Goal: Transaction & Acquisition: Book appointment/travel/reservation

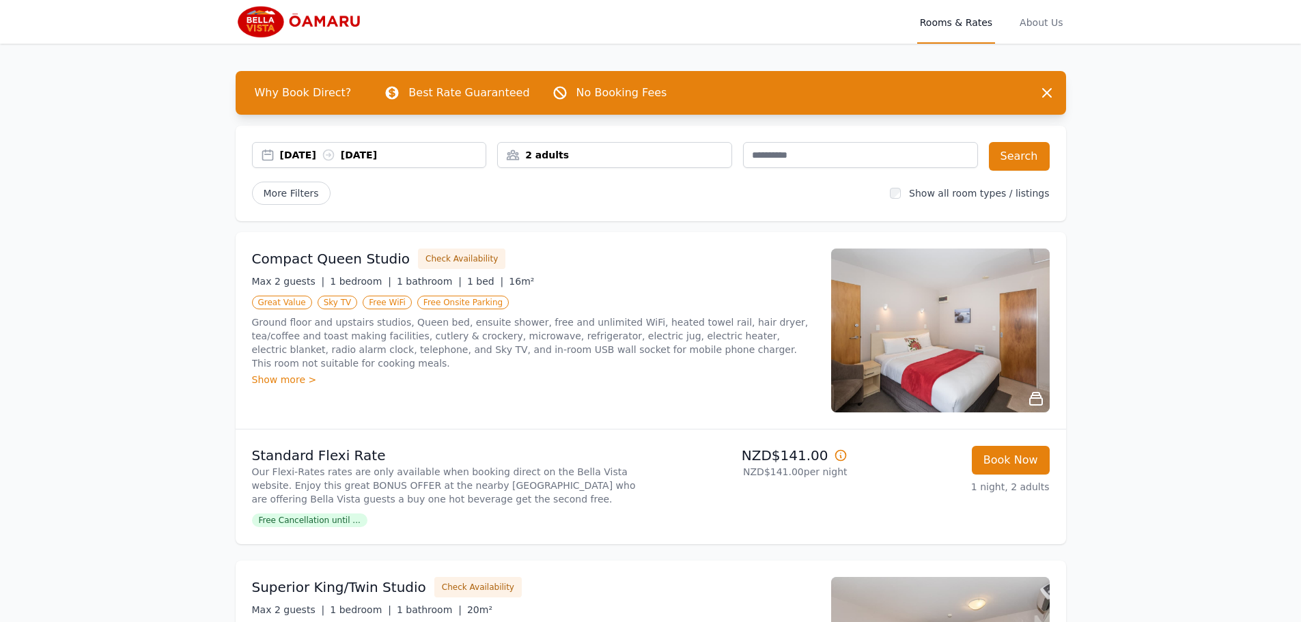
click at [317, 154] on div "[DATE] [DATE]" at bounding box center [383, 155] width 206 height 14
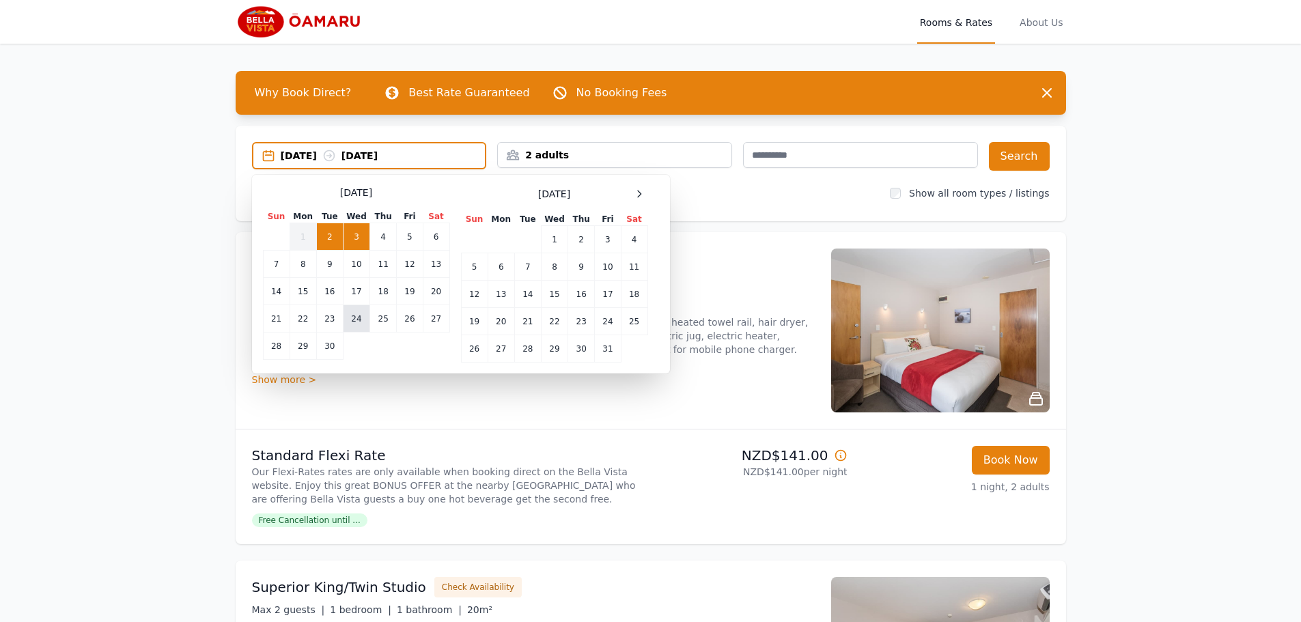
click at [358, 319] on td "24" at bounding box center [356, 318] width 27 height 27
click at [411, 324] on td "26" at bounding box center [410, 318] width 26 height 27
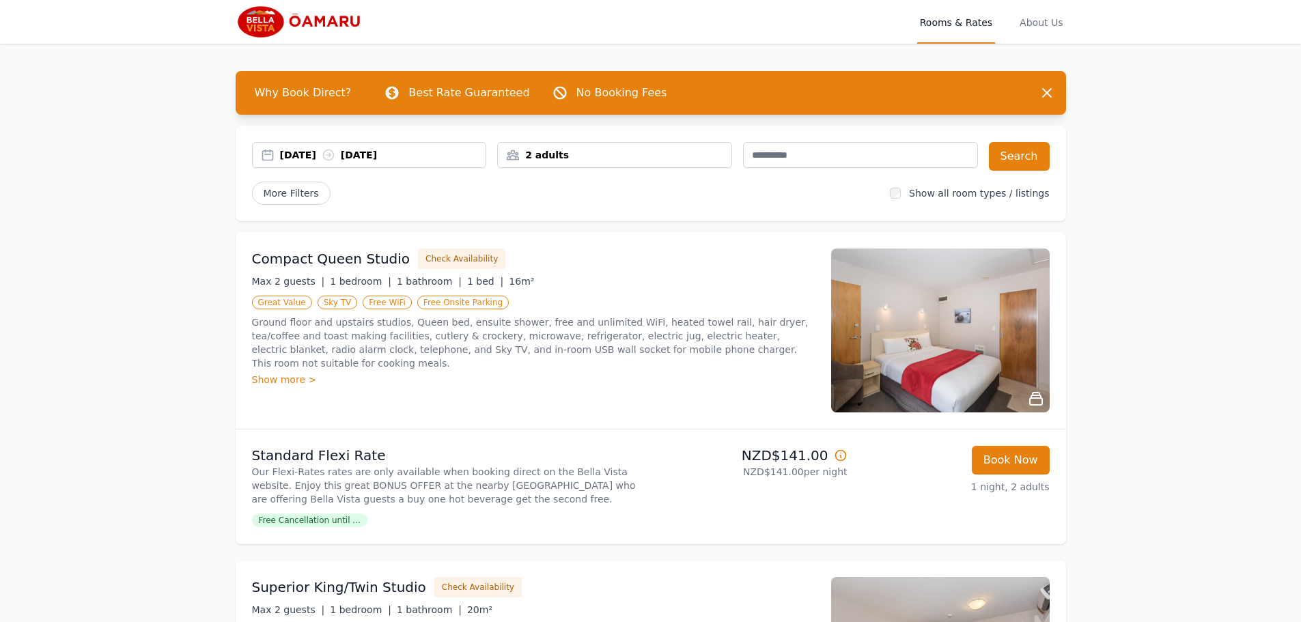
click at [629, 158] on div "2 adults" at bounding box center [614, 155] width 233 height 14
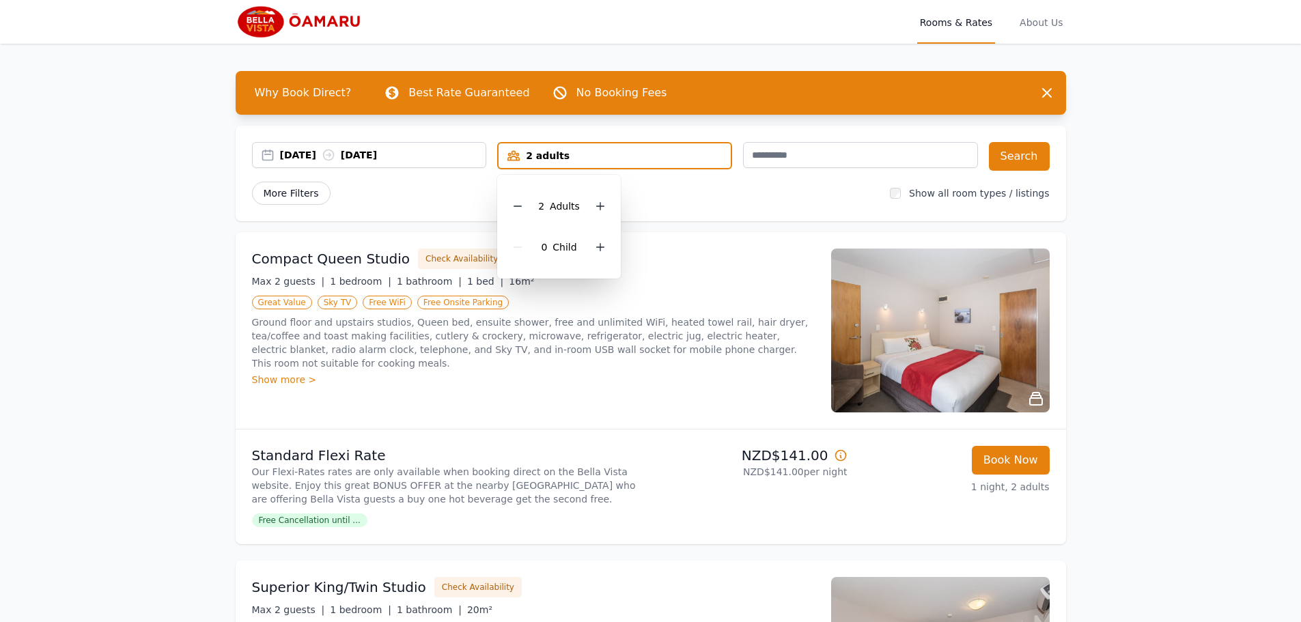
click at [311, 193] on span "More Filters" at bounding box center [291, 193] width 79 height 23
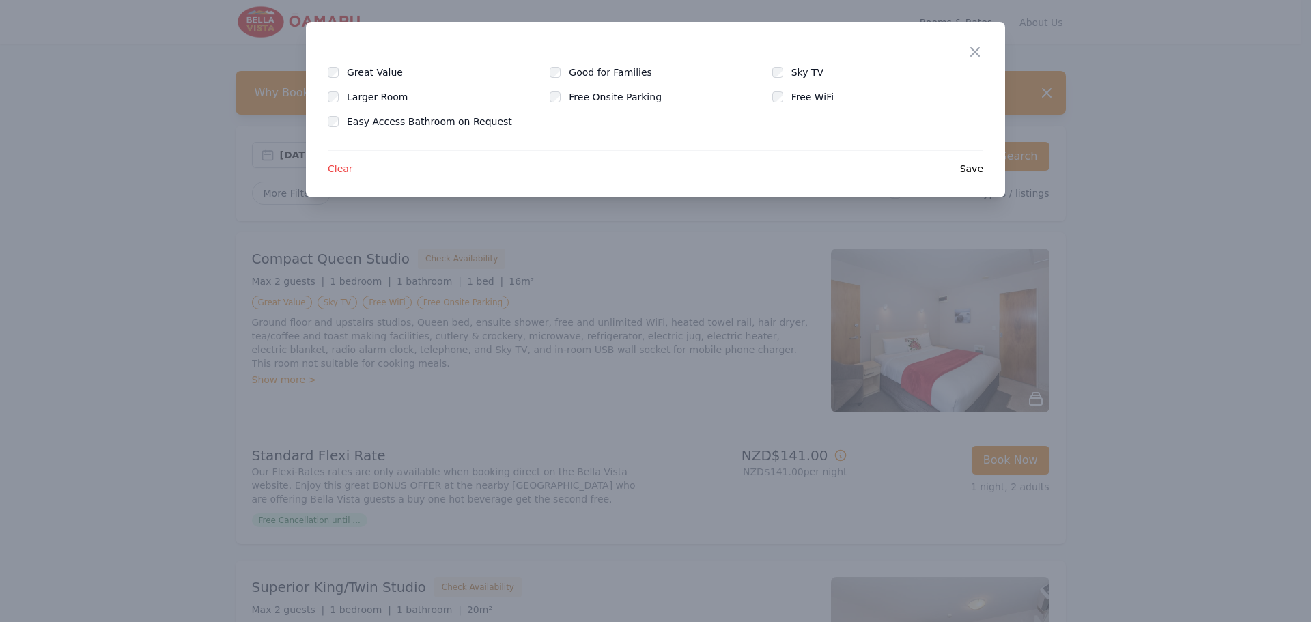
drag, startPoint x: 974, startPoint y: 51, endPoint x: 958, endPoint y: 55, distance: 15.4
click at [974, 51] on icon "button" at bounding box center [975, 52] width 8 height 8
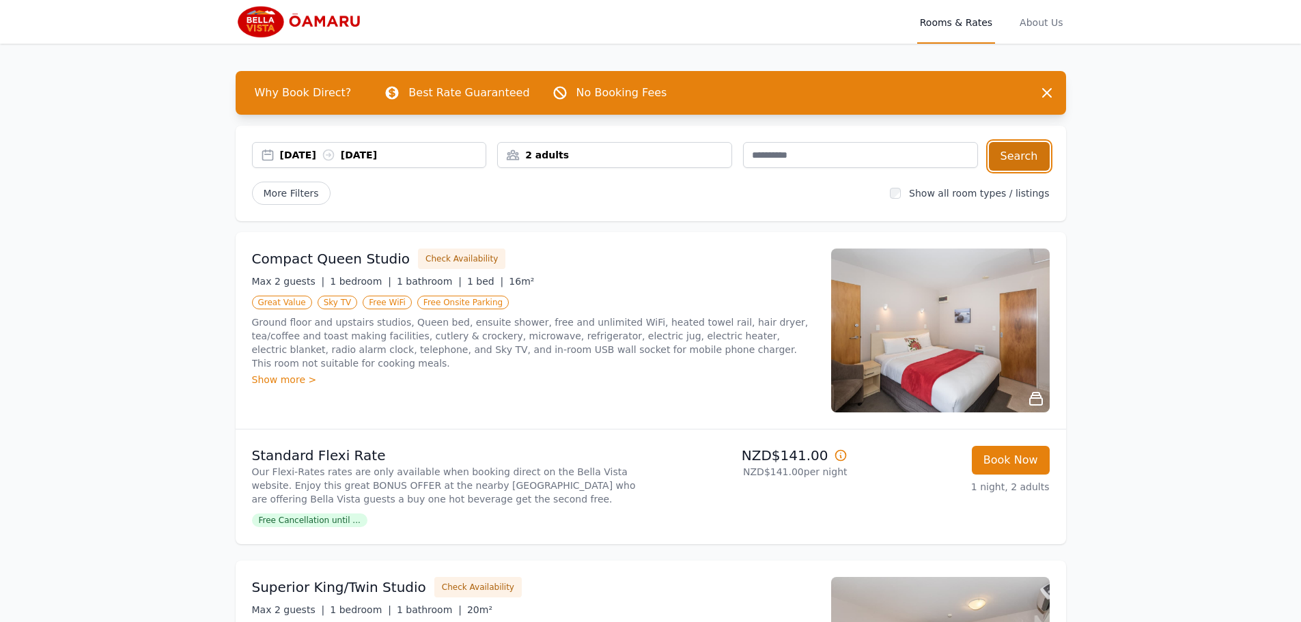
click at [1010, 159] on button "Search" at bounding box center [1019, 156] width 61 height 29
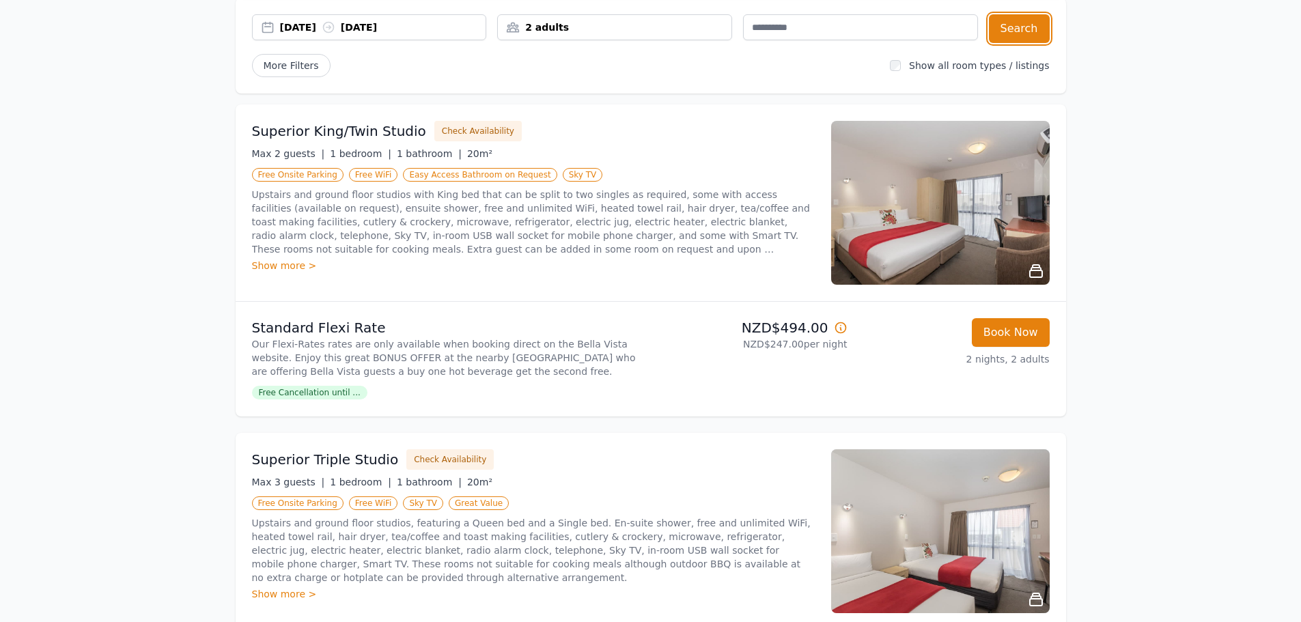
scroll to position [103, 0]
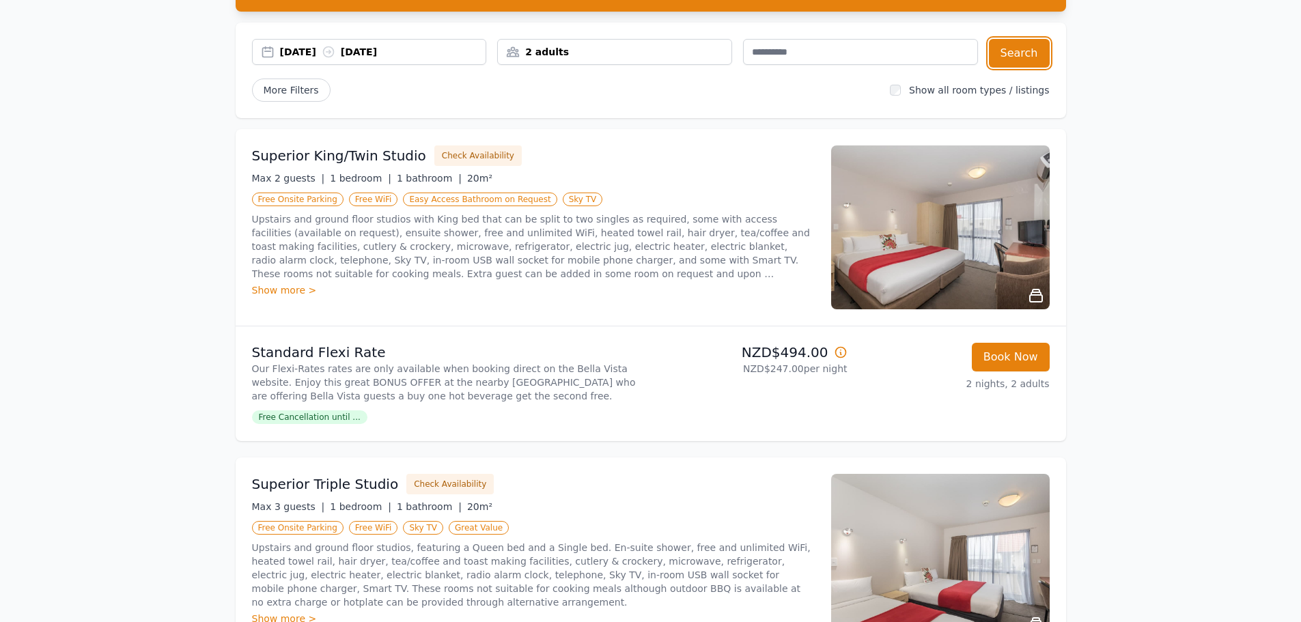
click at [569, 48] on div "2 adults" at bounding box center [614, 52] width 233 height 14
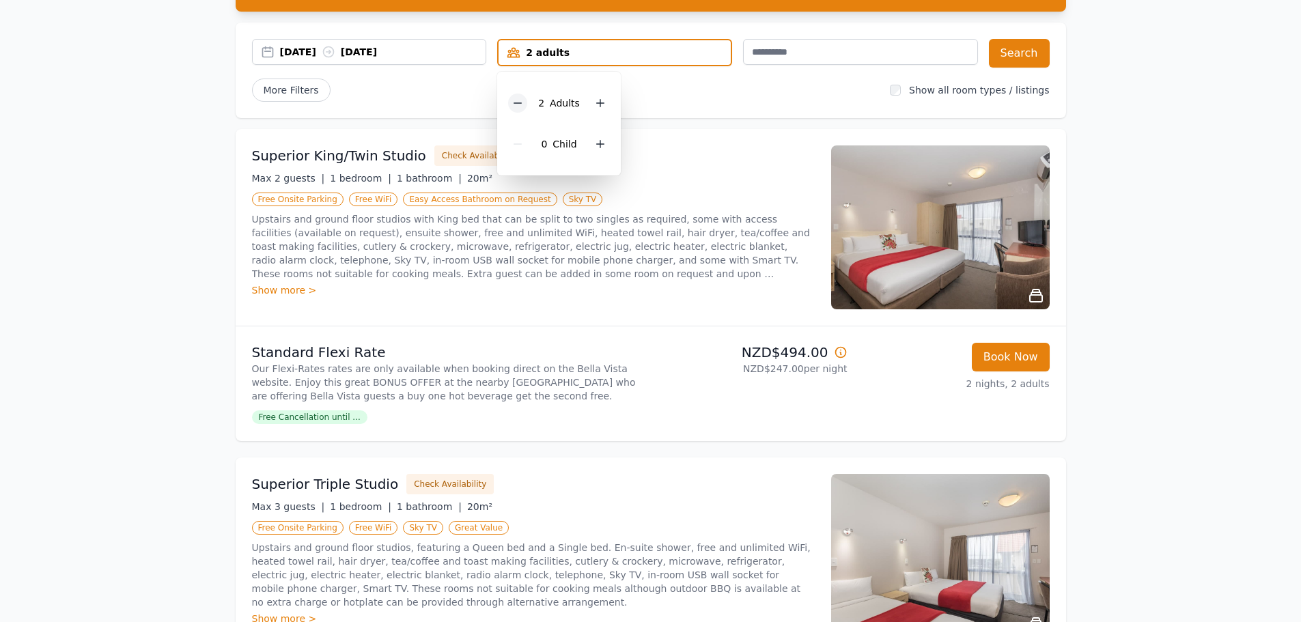
click at [517, 106] on icon at bounding box center [517, 103] width 11 height 11
click at [1032, 60] on button "Search" at bounding box center [1019, 53] width 61 height 29
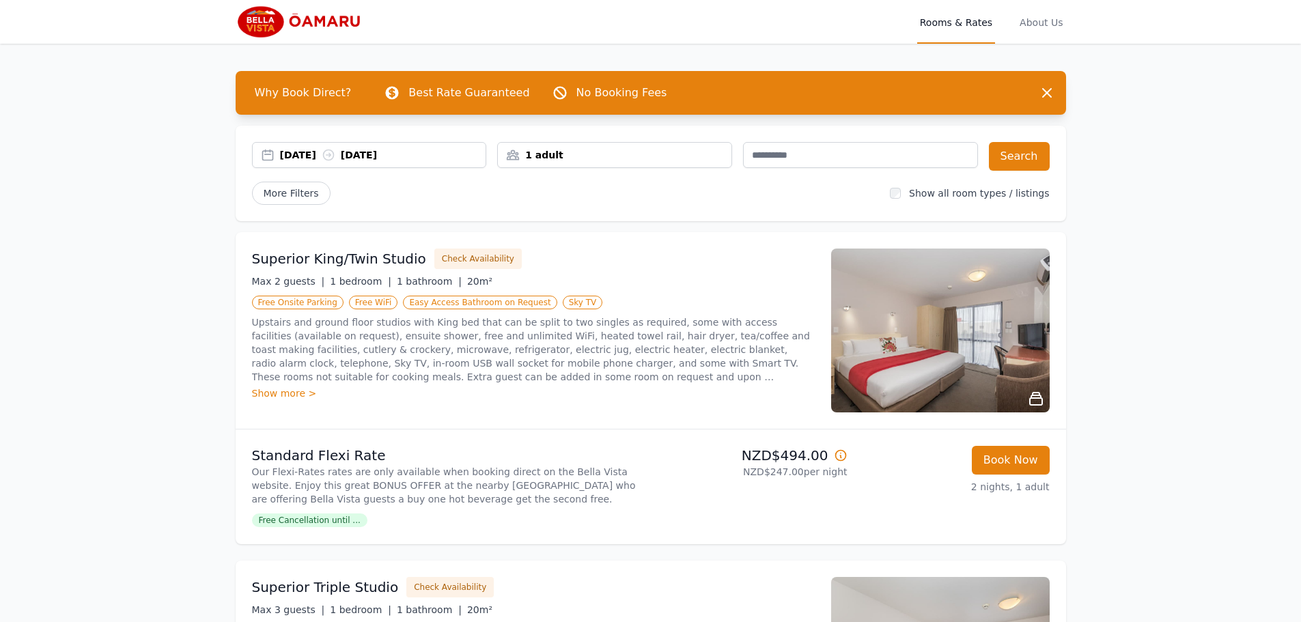
click at [291, 523] on span "Free Cancellation until ..." at bounding box center [309, 520] width 115 height 14
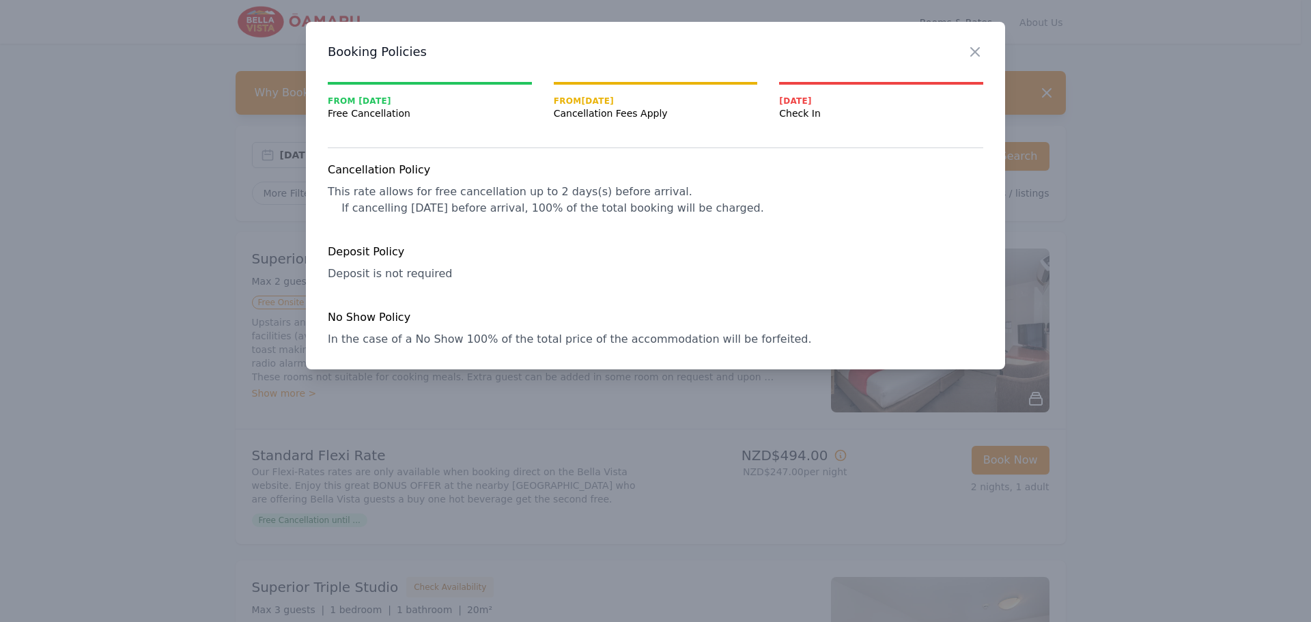
click at [1118, 173] on div at bounding box center [655, 311] width 1311 height 622
